Goal: Find specific page/section: Find specific page/section

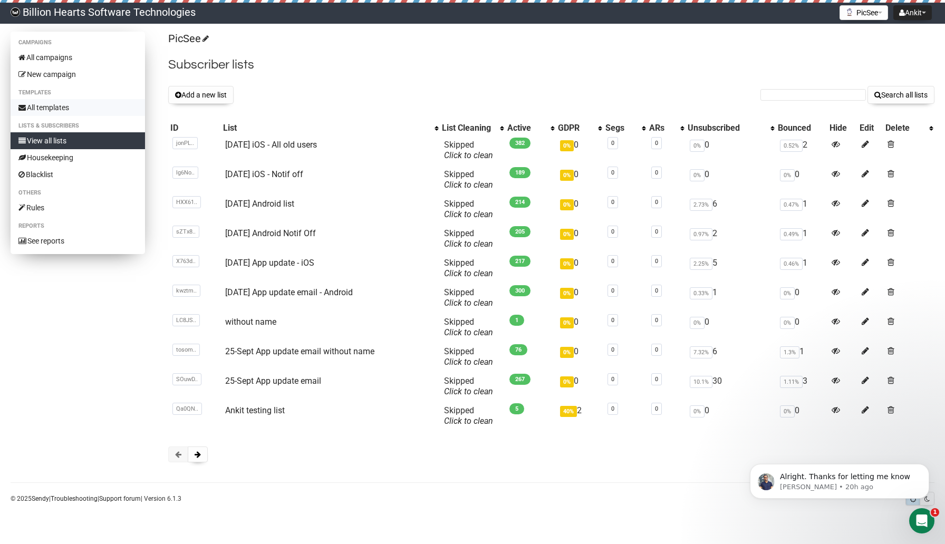
click at [82, 104] on link "All templates" at bounding box center [78, 107] width 134 height 17
click at [195, 455] on span at bounding box center [198, 454] width 6 height 7
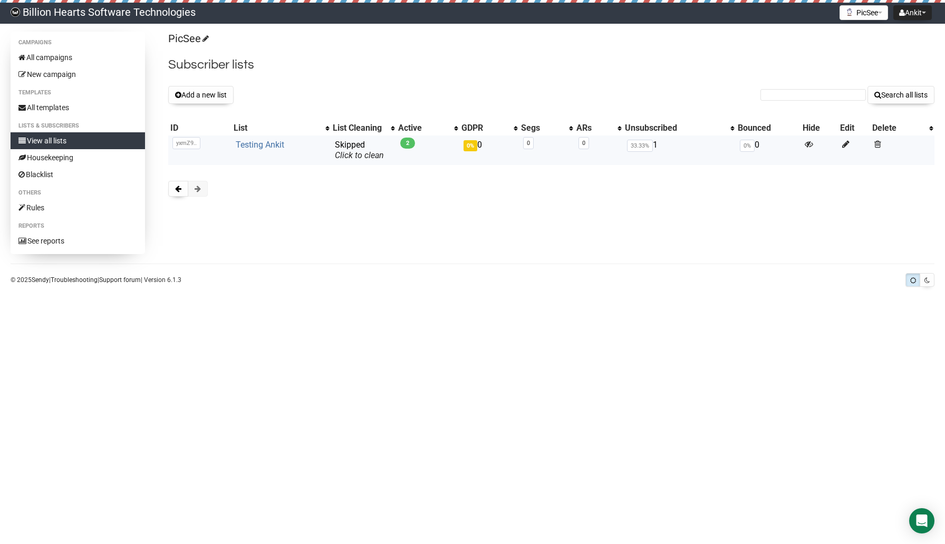
click at [258, 143] on link "Testing Ankit" at bounding box center [260, 145] width 49 height 10
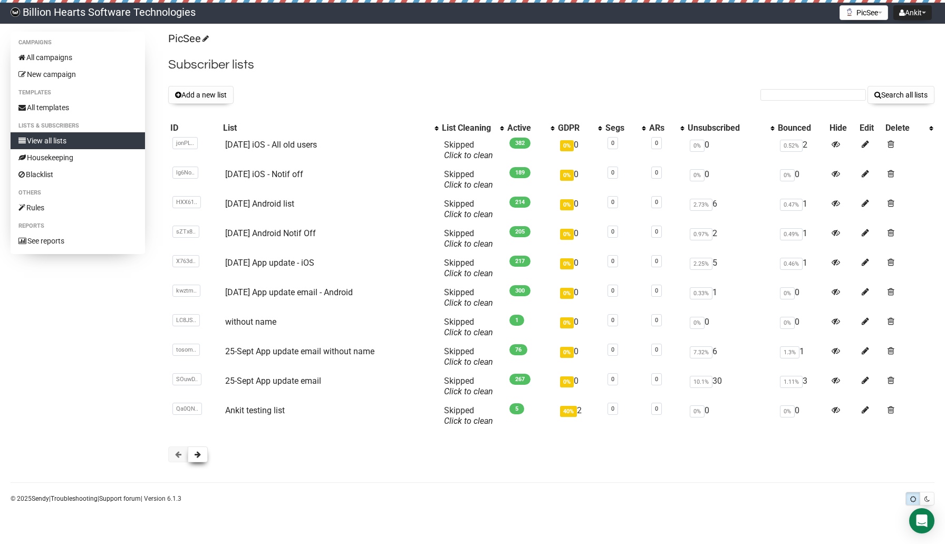
click at [195, 455] on span at bounding box center [198, 454] width 6 height 7
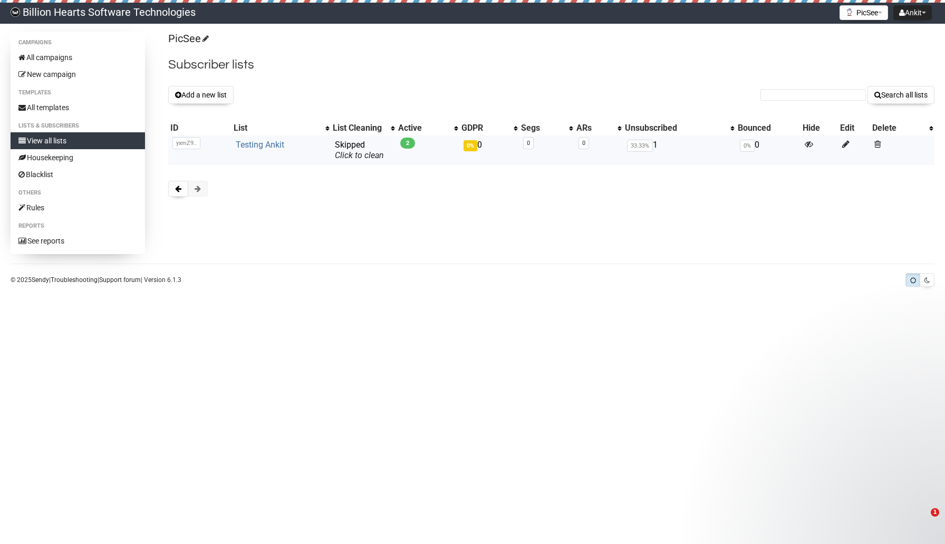
click at [252, 149] on link "Testing Ankit" at bounding box center [260, 145] width 49 height 10
